Goal: Register for event/course

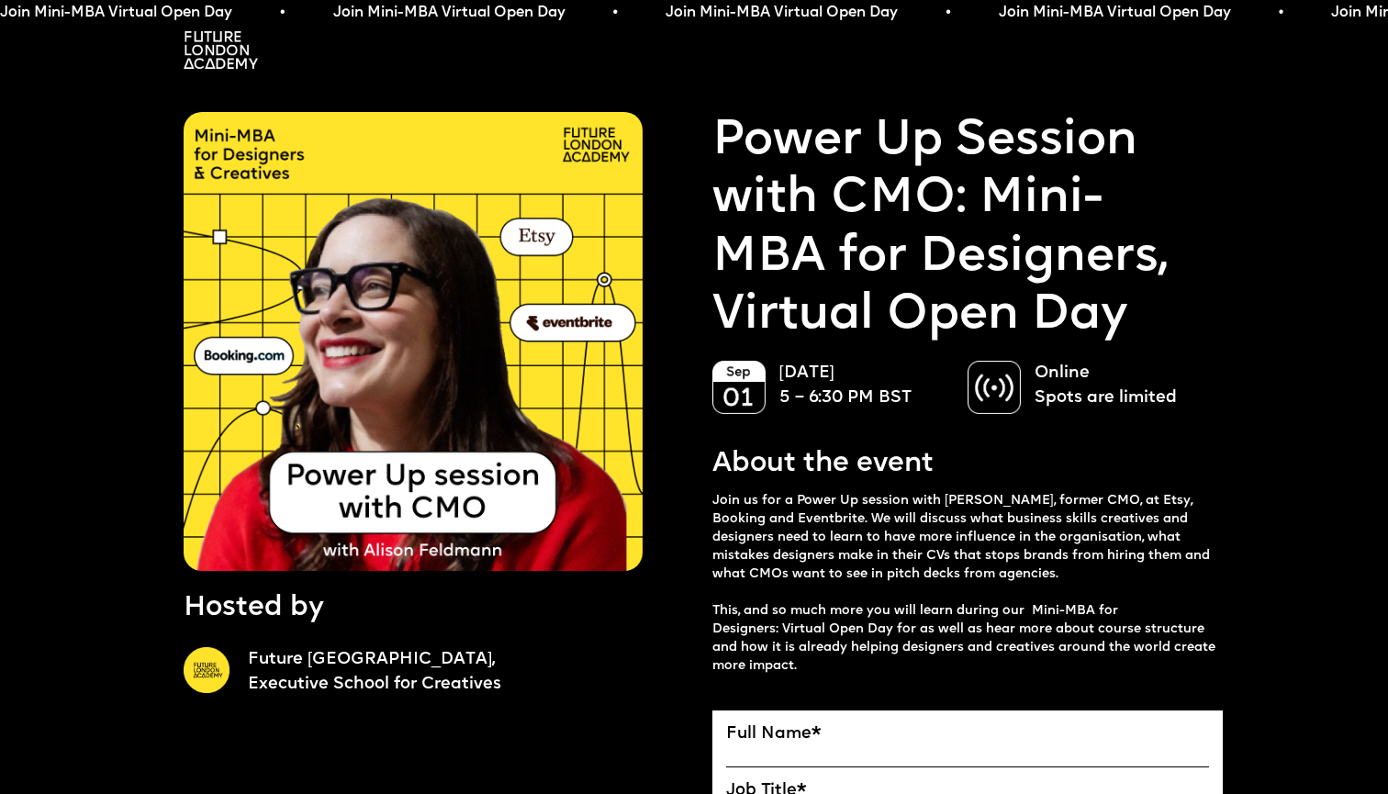
click at [220, 67] on img at bounding box center [221, 50] width 74 height 38
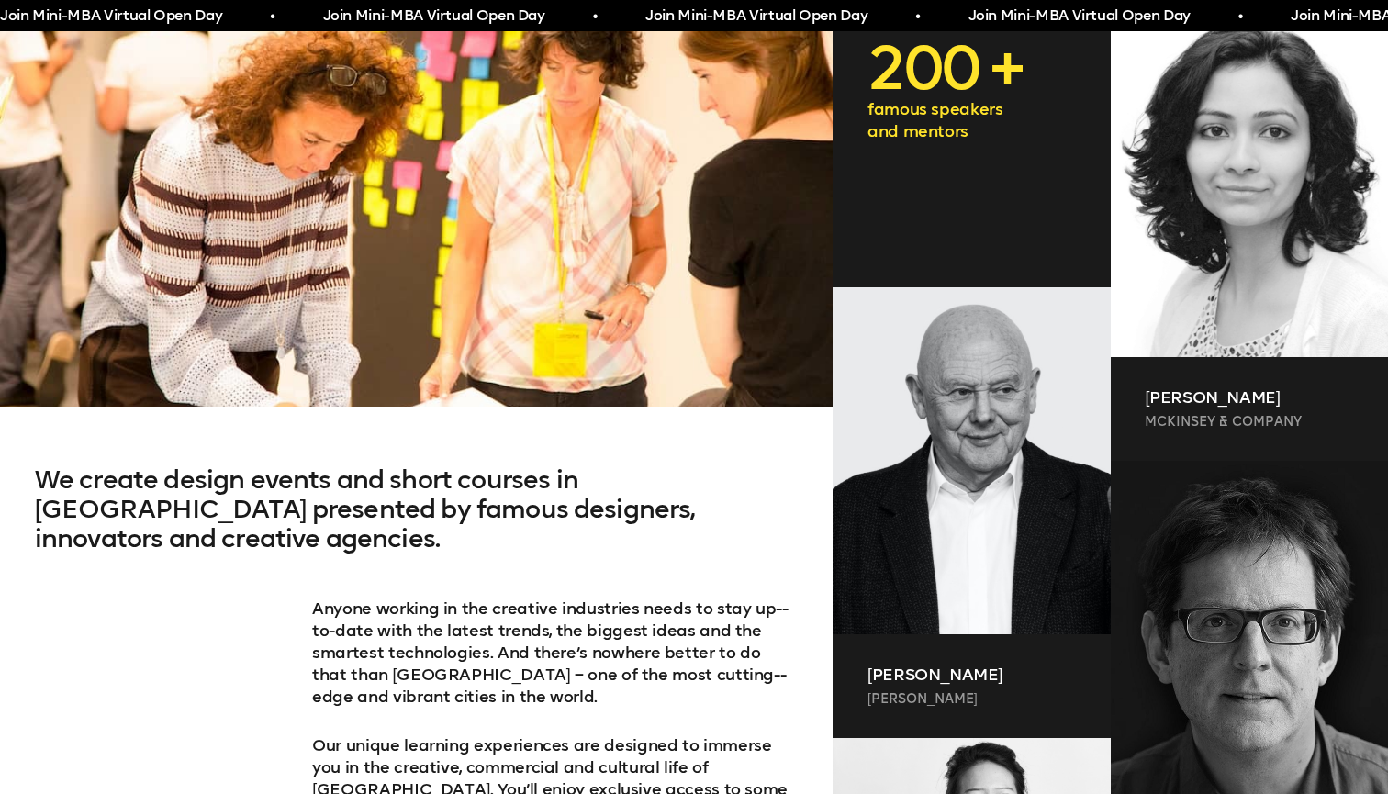
scroll to position [801, 0]
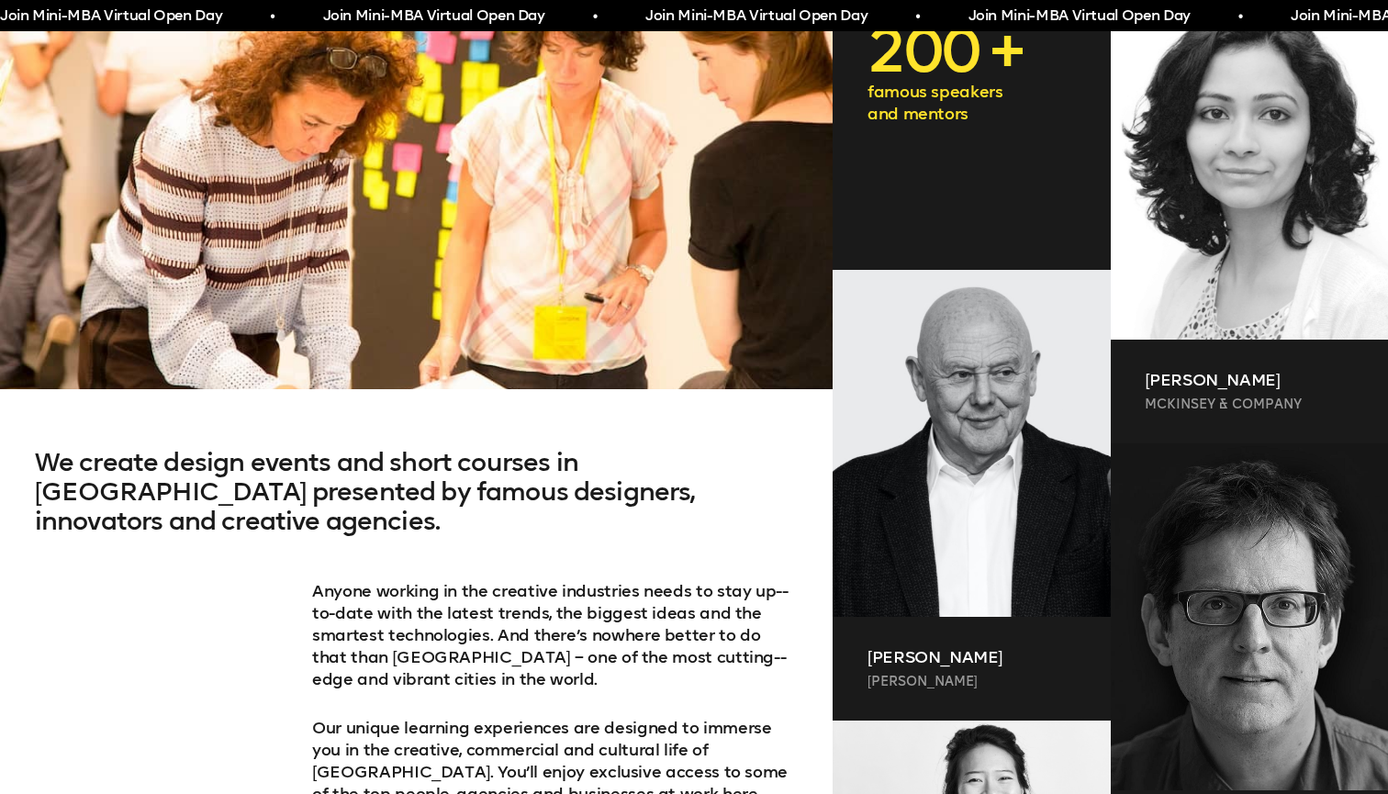
click at [564, 13] on span "Join Mini-MBA Virtual Open Day • Join Mini-MBA Virtual Open Day • Join Mini-MBA…" at bounding box center [787, 16] width 1613 height 23
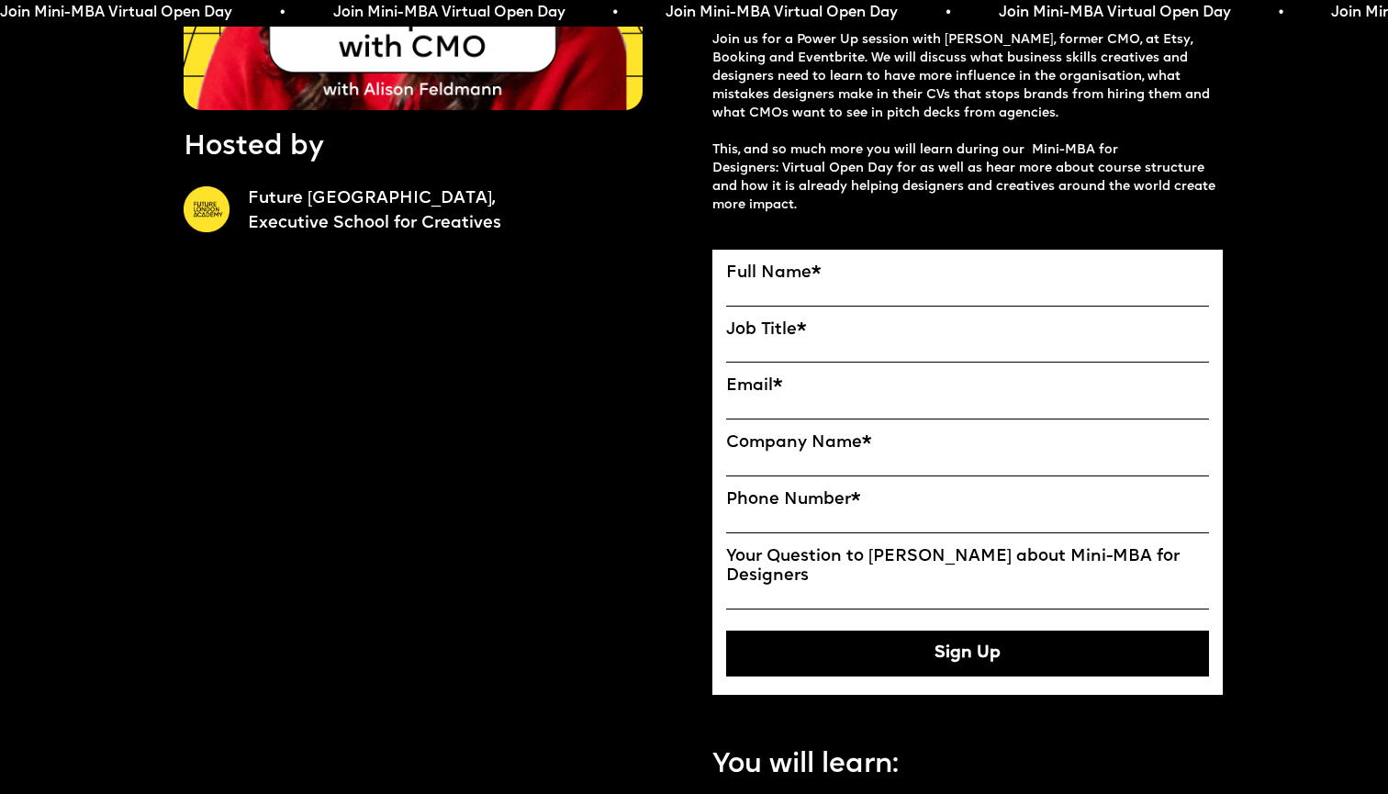
scroll to position [503, 0]
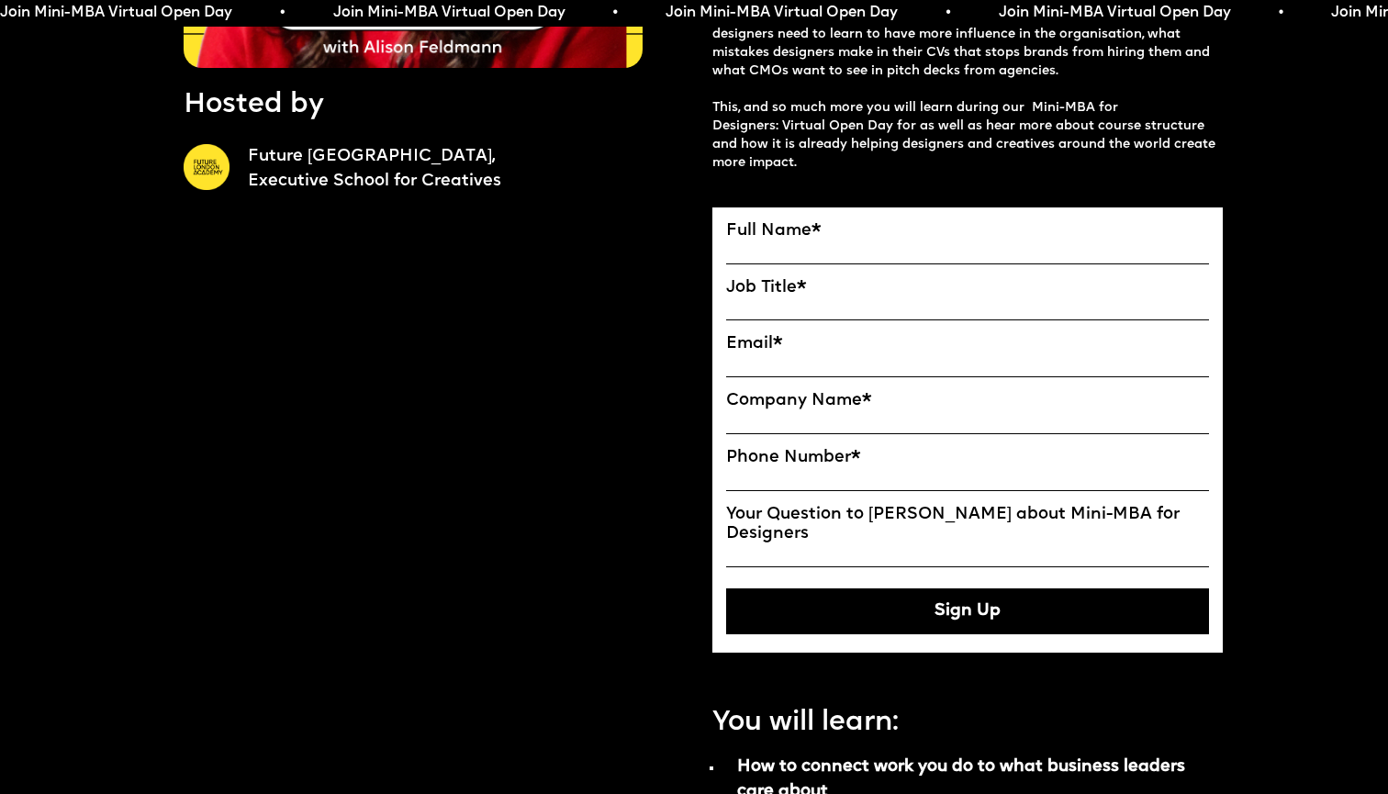
click at [1188, 249] on input "Full Name" at bounding box center [967, 252] width 483 height 23
type input "**********"
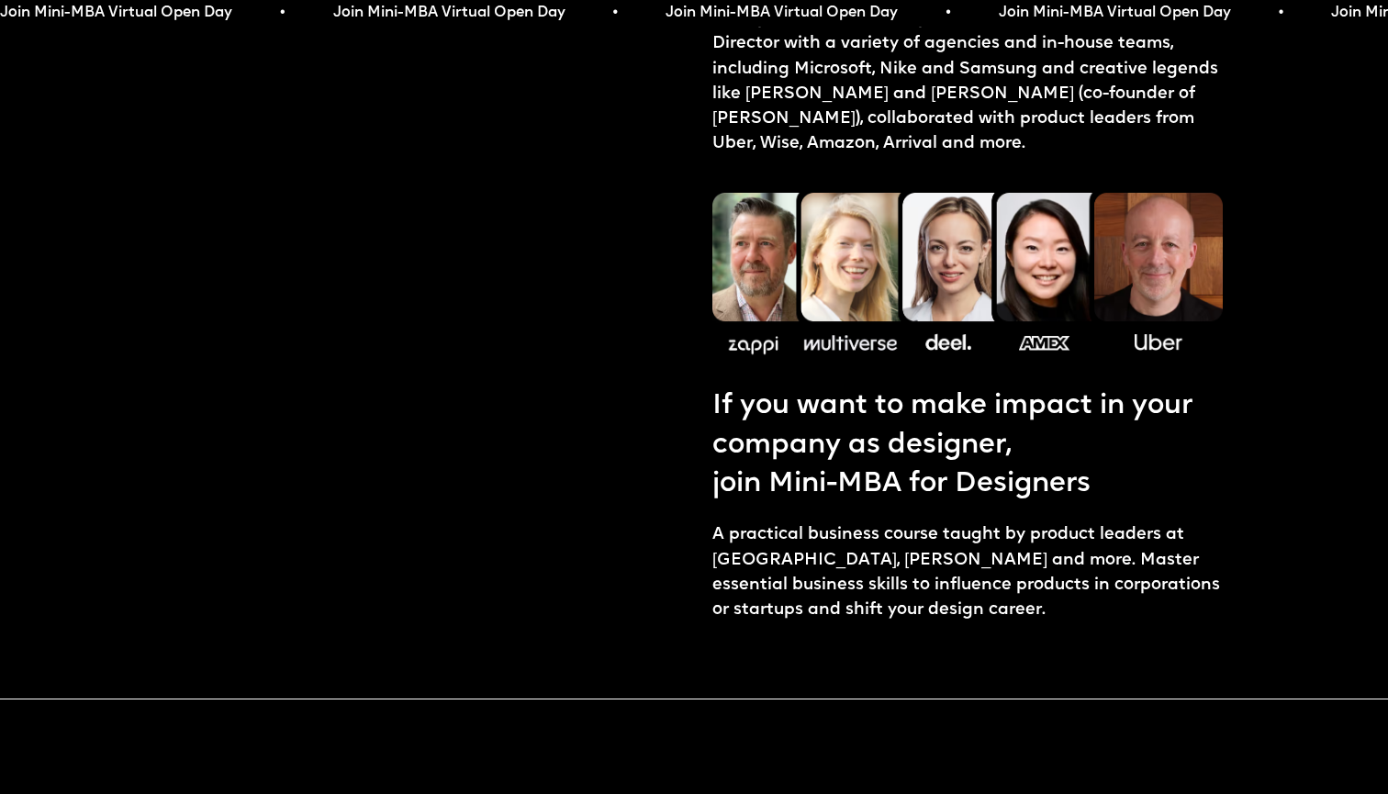
scroll to position [2598, 0]
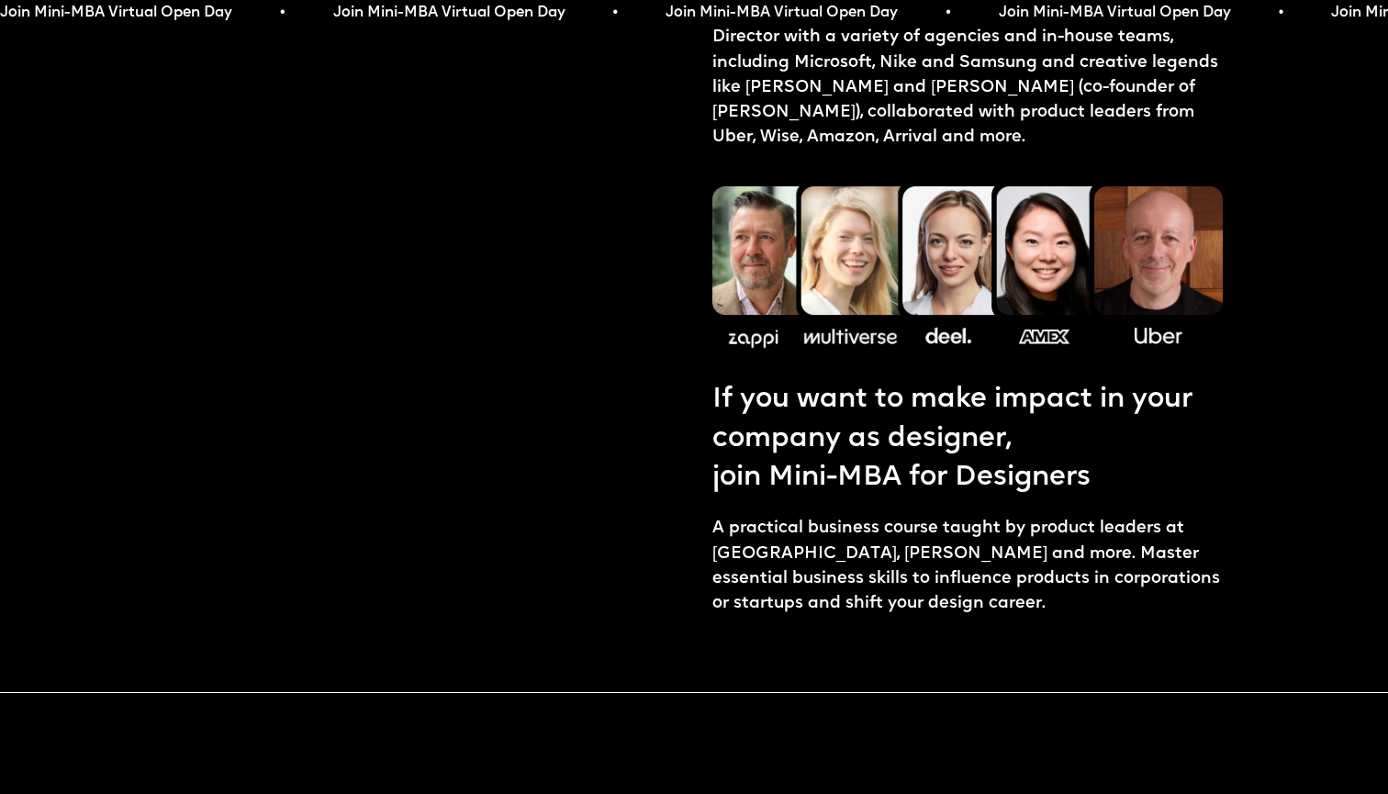
click at [827, 459] on link "join Mini-MBA for Designers" at bounding box center [967, 478] width 510 height 39
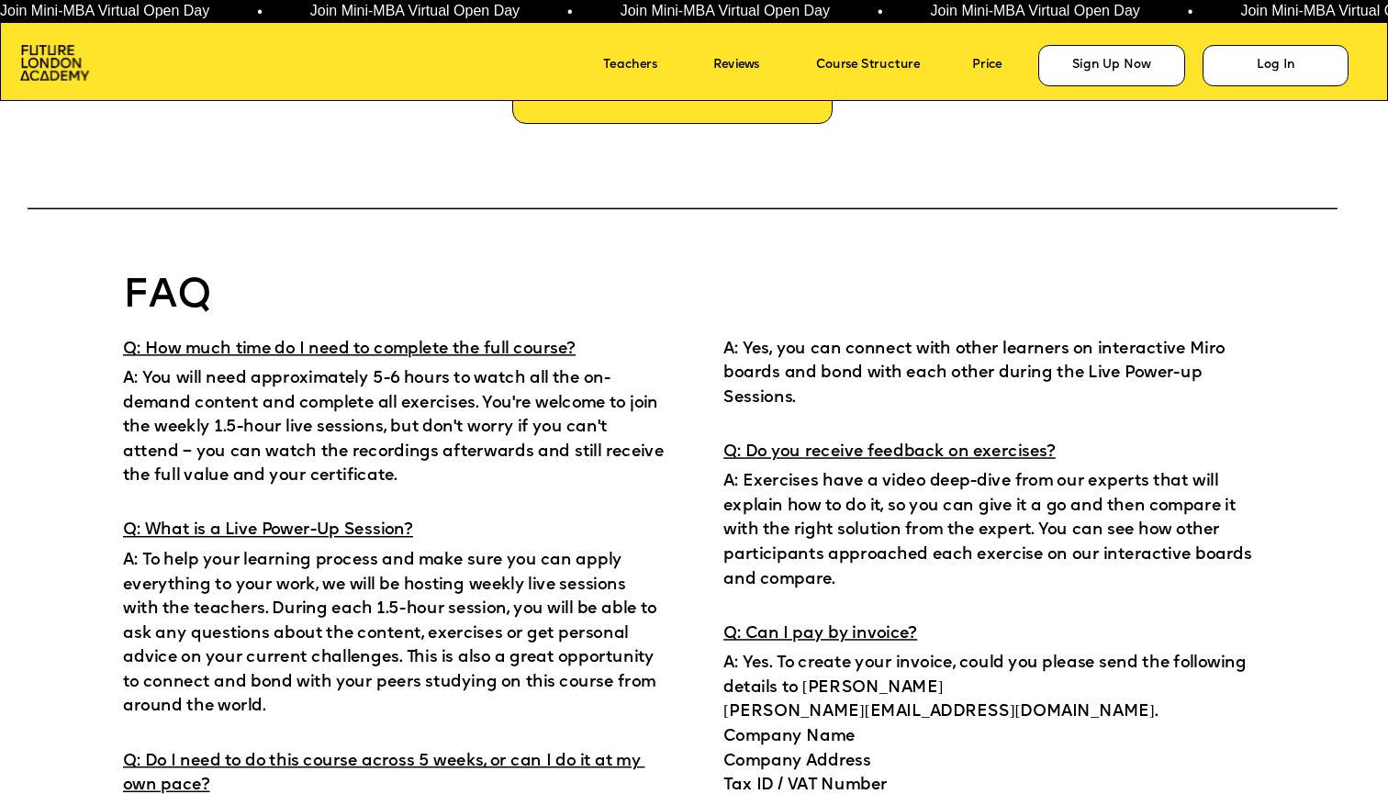
scroll to position [11310, 0]
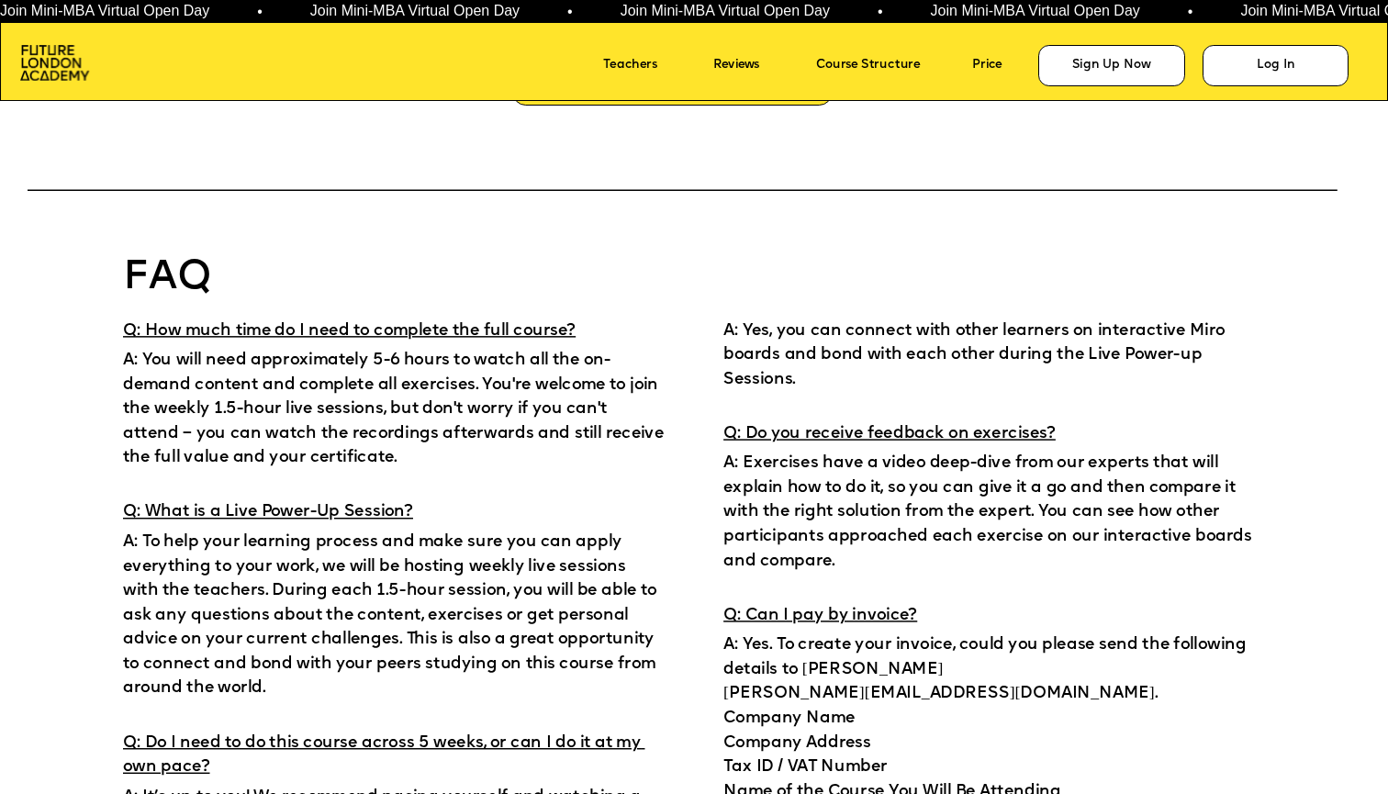
click at [454, 356] on span "A: You will need approximately 5-6 hours to watch all the on-demand content and…" at bounding box center [395, 409] width 545 height 114
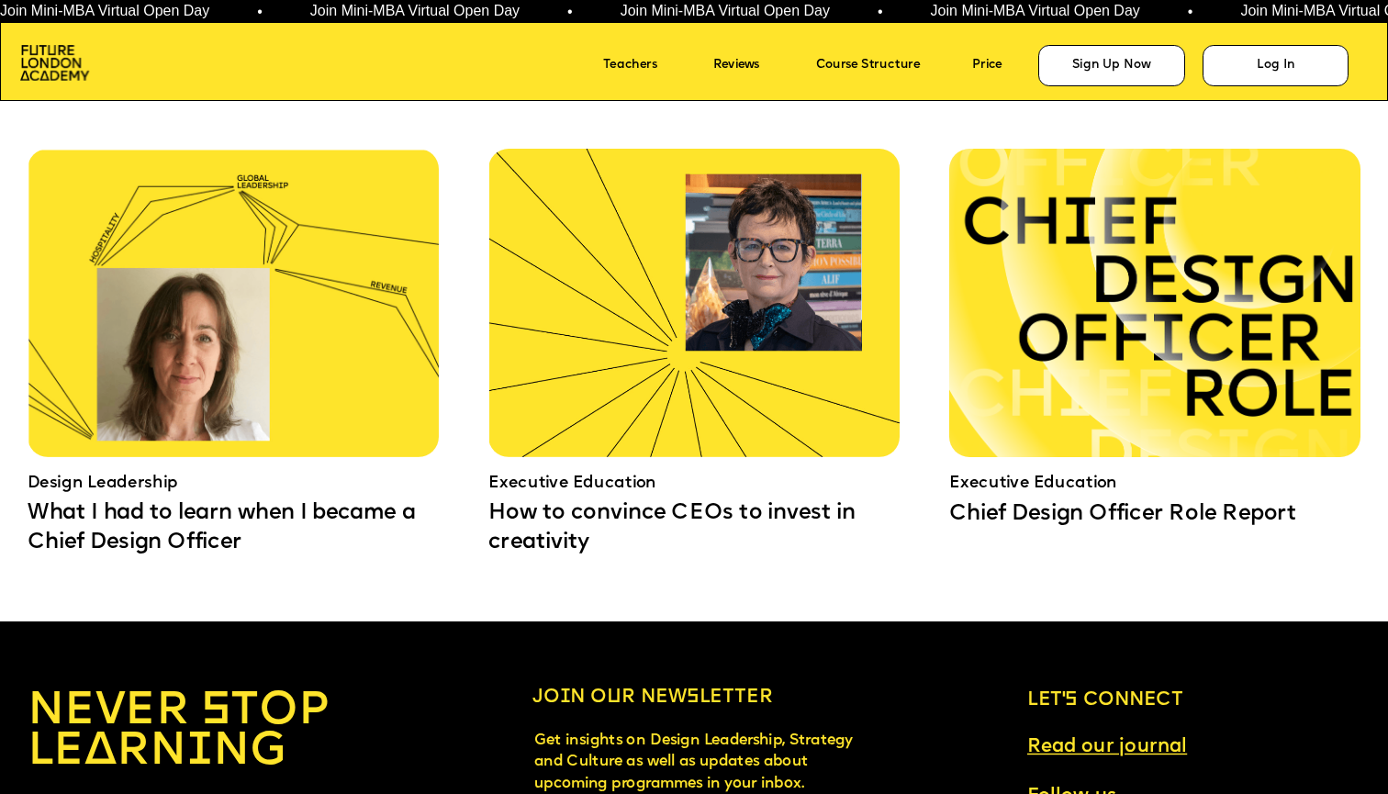
scroll to position [12584, 0]
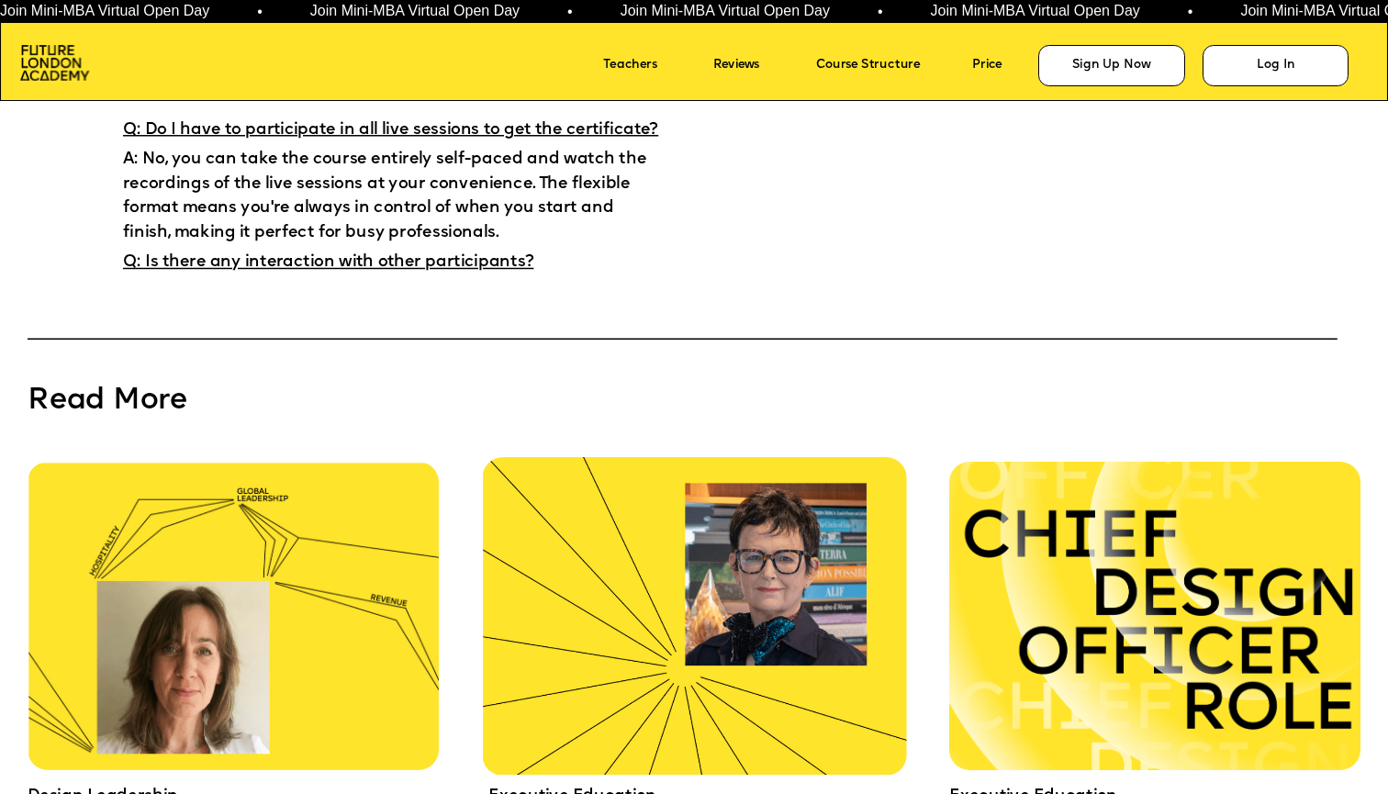
scroll to position [12246, 0]
